Goal: Feedback & Contribution: Leave review/rating

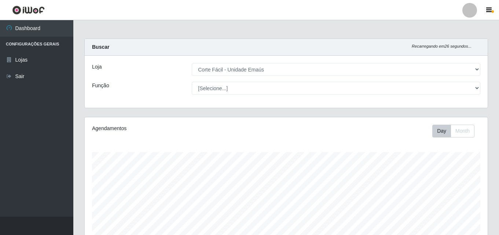
select select "201"
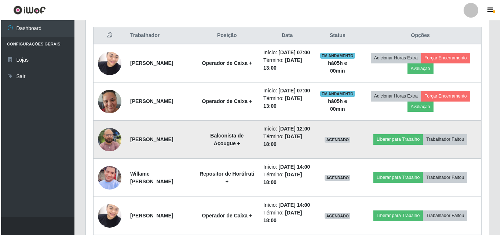
scroll to position [152, 403]
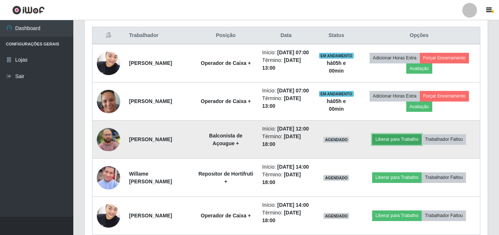
click at [388, 144] on button "Liberar para Trabalho" at bounding box center [396, 139] width 49 height 10
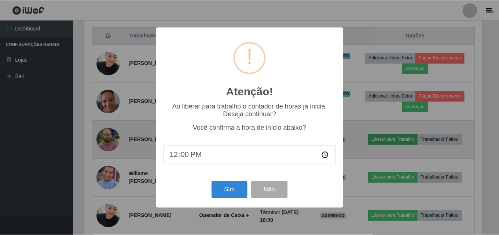
scroll to position [152, 399]
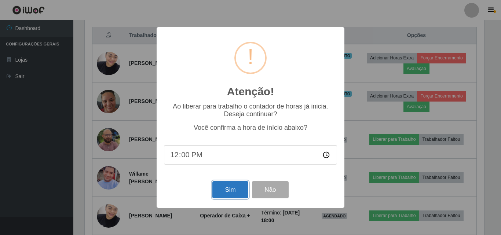
click at [229, 187] on button "Sim" at bounding box center [230, 189] width 36 height 17
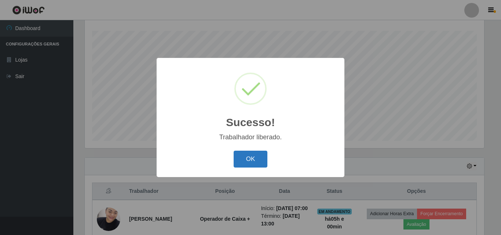
click at [257, 162] on button "OK" at bounding box center [250, 159] width 34 height 17
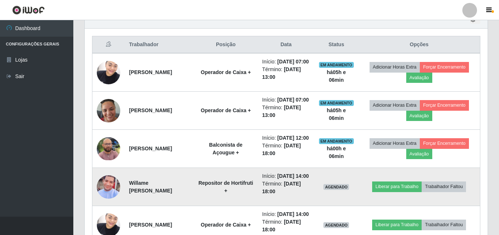
scroll to position [305, 0]
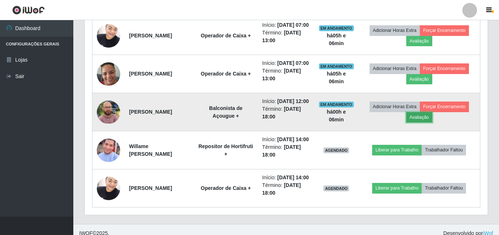
click at [428, 122] on button "Avaliação" at bounding box center [419, 117] width 26 height 10
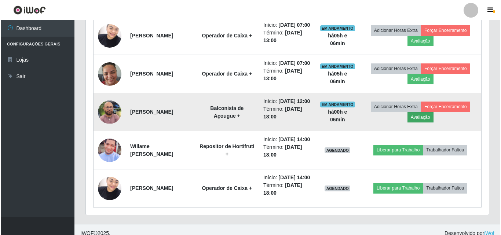
scroll to position [152, 399]
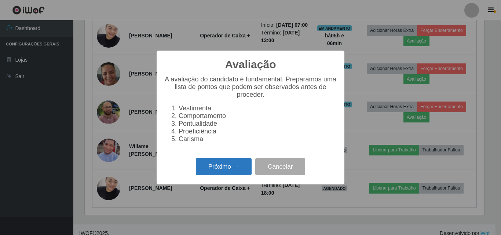
click at [221, 175] on button "Próximo →" at bounding box center [224, 166] width 56 height 17
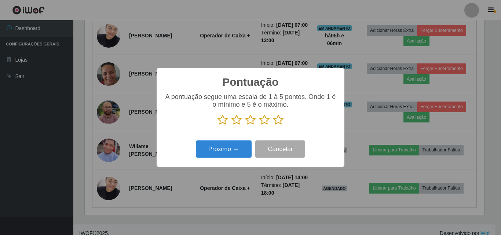
scroll to position [366363, 366116]
click at [219, 124] on icon at bounding box center [222, 119] width 10 height 11
click at [217, 125] on input "radio" at bounding box center [217, 125] width 0 height 0
click at [224, 147] on button "Próximo →" at bounding box center [224, 148] width 56 height 17
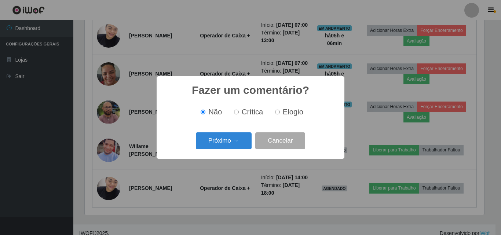
click at [235, 113] on input "Crítica" at bounding box center [236, 112] width 5 height 5
radio input "true"
click at [234, 144] on button "Próximo →" at bounding box center [224, 140] width 56 height 17
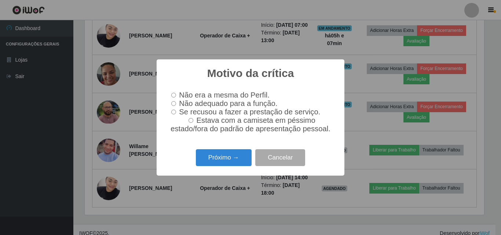
click at [174, 105] on input "Não adequado para a função." at bounding box center [173, 103] width 5 height 5
radio input "true"
click at [232, 160] on button "Próximo →" at bounding box center [224, 157] width 56 height 17
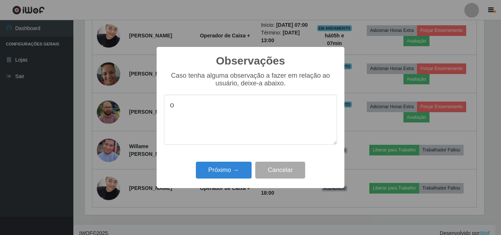
type textarea "o"
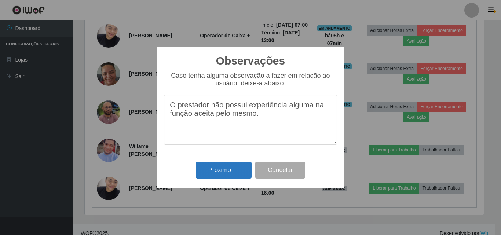
type textarea "O prestador não possui experiência alguma na função aceita pelo mesmo."
click at [231, 172] on button "Próximo →" at bounding box center [224, 170] width 56 height 17
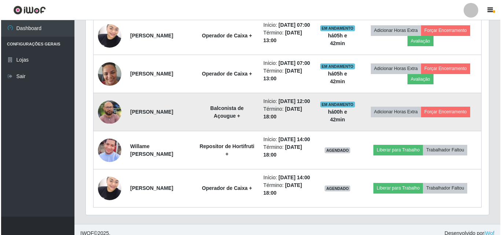
scroll to position [300, 0]
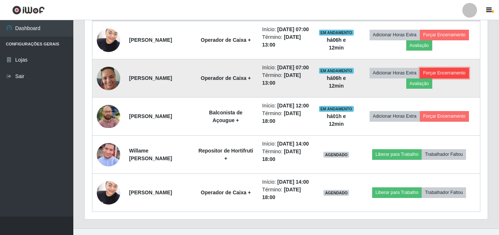
click at [432, 78] on button "Forçar Encerramento" at bounding box center [444, 73] width 49 height 10
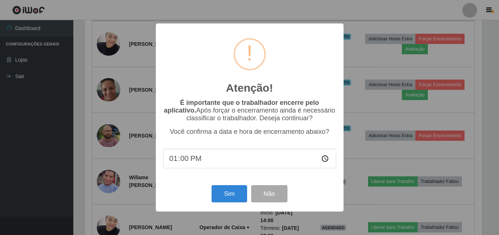
scroll to position [152, 399]
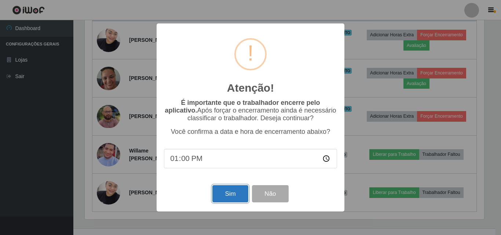
click at [235, 202] on button "Sim" at bounding box center [230, 193] width 36 height 17
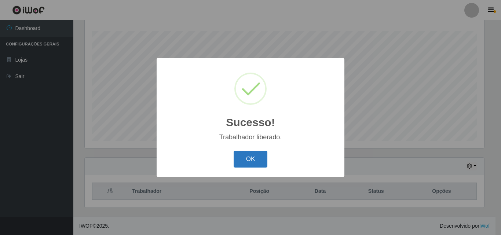
click at [251, 162] on button "OK" at bounding box center [250, 159] width 34 height 17
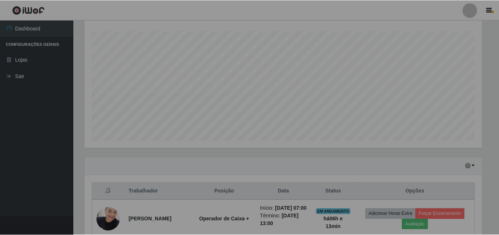
scroll to position [152, 403]
